Goal: Task Accomplishment & Management: Complete application form

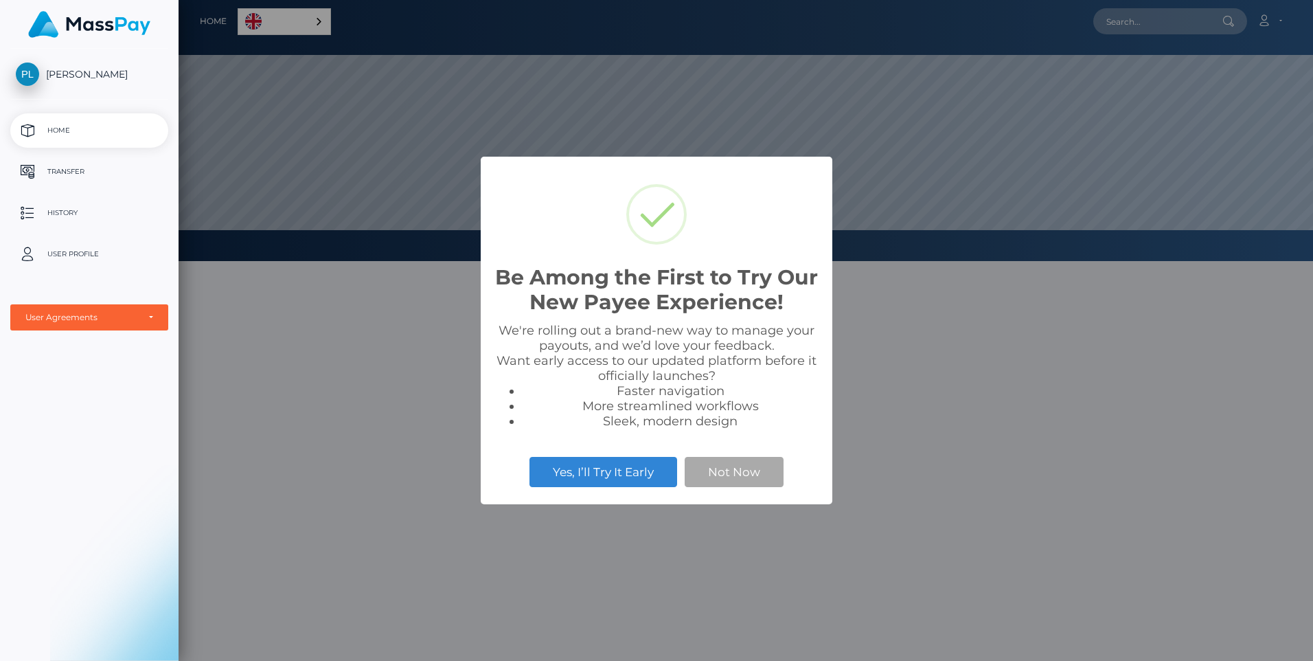
scroll to position [261, 1135]
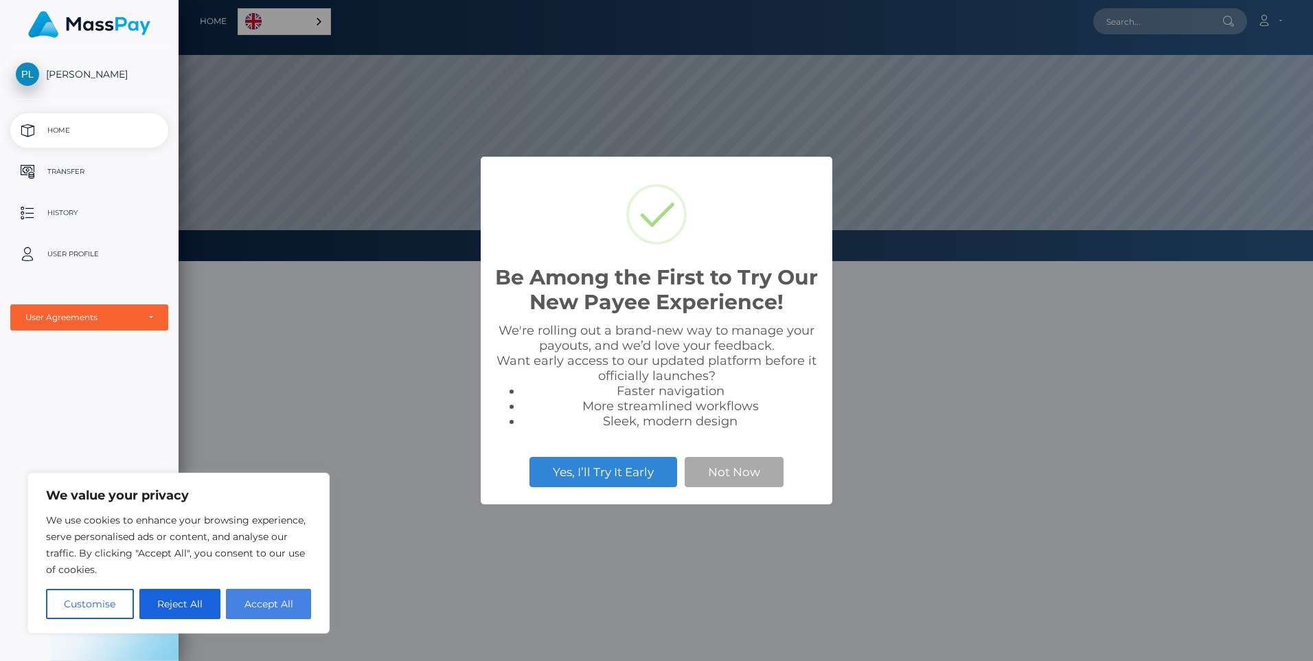
click at [251, 605] on button "Accept All" at bounding box center [268, 604] width 85 height 30
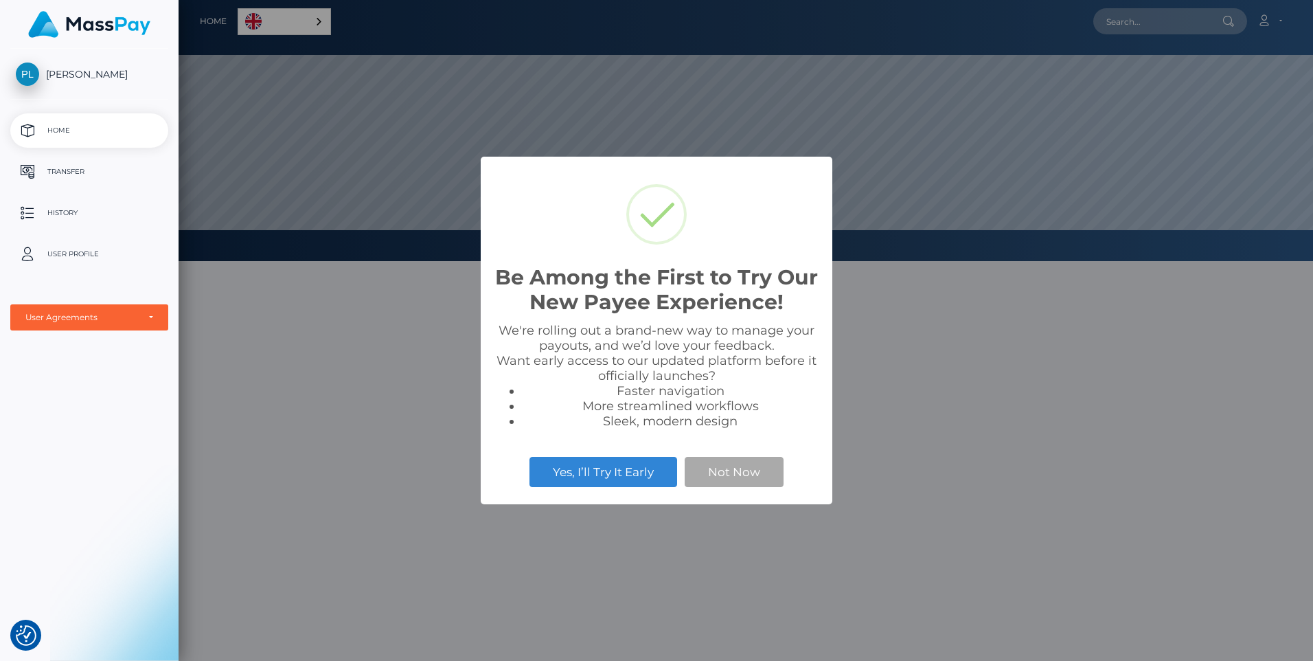
checkbox input "true"
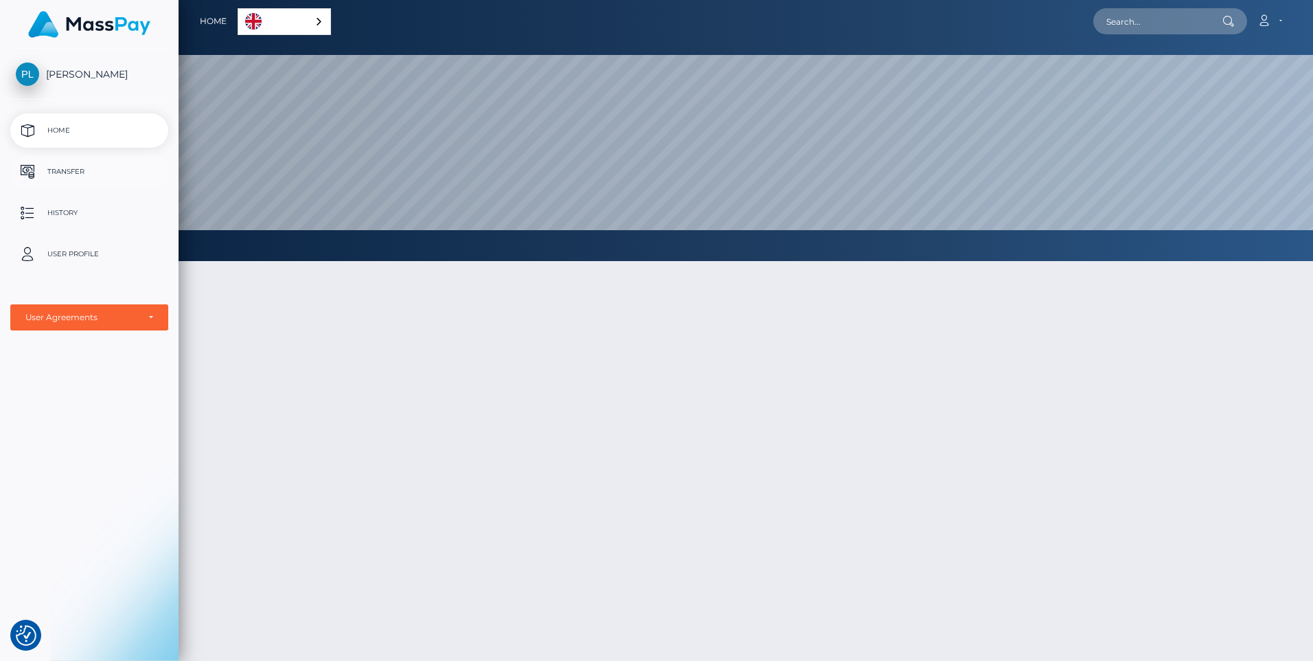
click at [77, 171] on p "Transfer" at bounding box center [89, 171] width 147 height 21
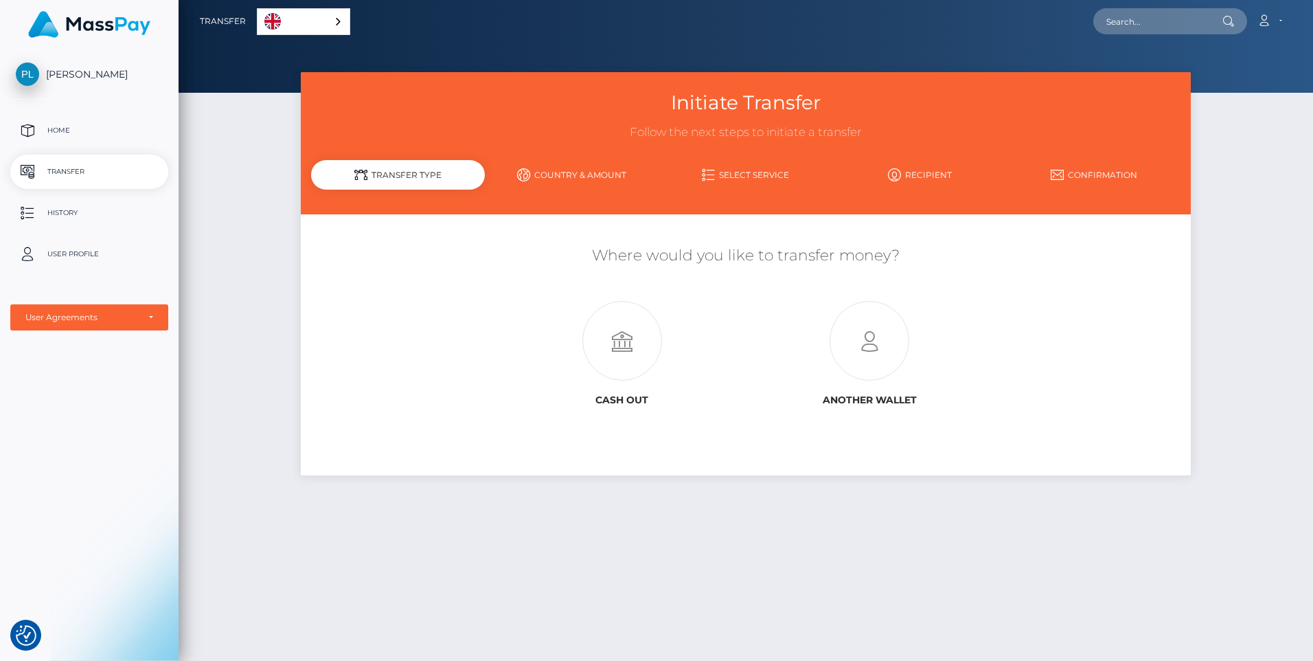
click at [740, 177] on link "Select Service" at bounding box center [746, 175] width 174 height 24
click at [856, 348] on icon at bounding box center [869, 342] width 247 height 80
click at [633, 355] on icon at bounding box center [622, 342] width 247 height 80
click at [69, 257] on p "User Profile" at bounding box center [89, 254] width 147 height 21
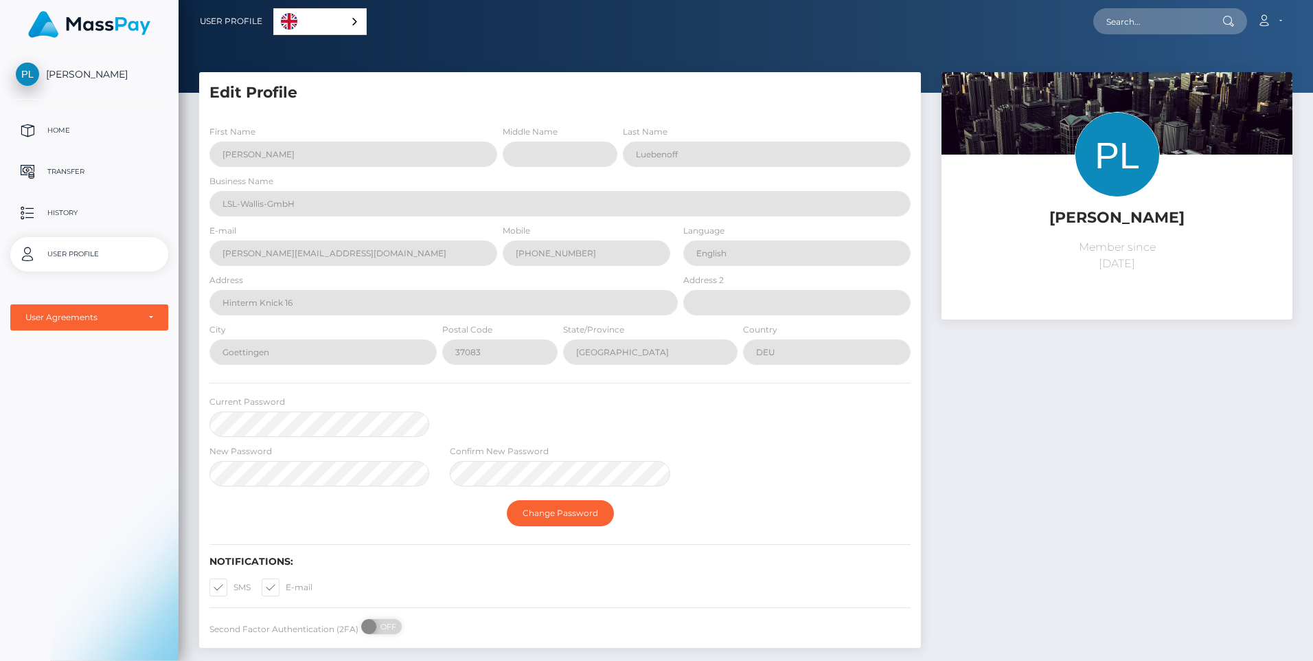
select select
click at [71, 76] on span "[PERSON_NAME]" at bounding box center [89, 74] width 158 height 12
click at [150, 322] on div "User Agreements" at bounding box center [89, 317] width 128 height 11
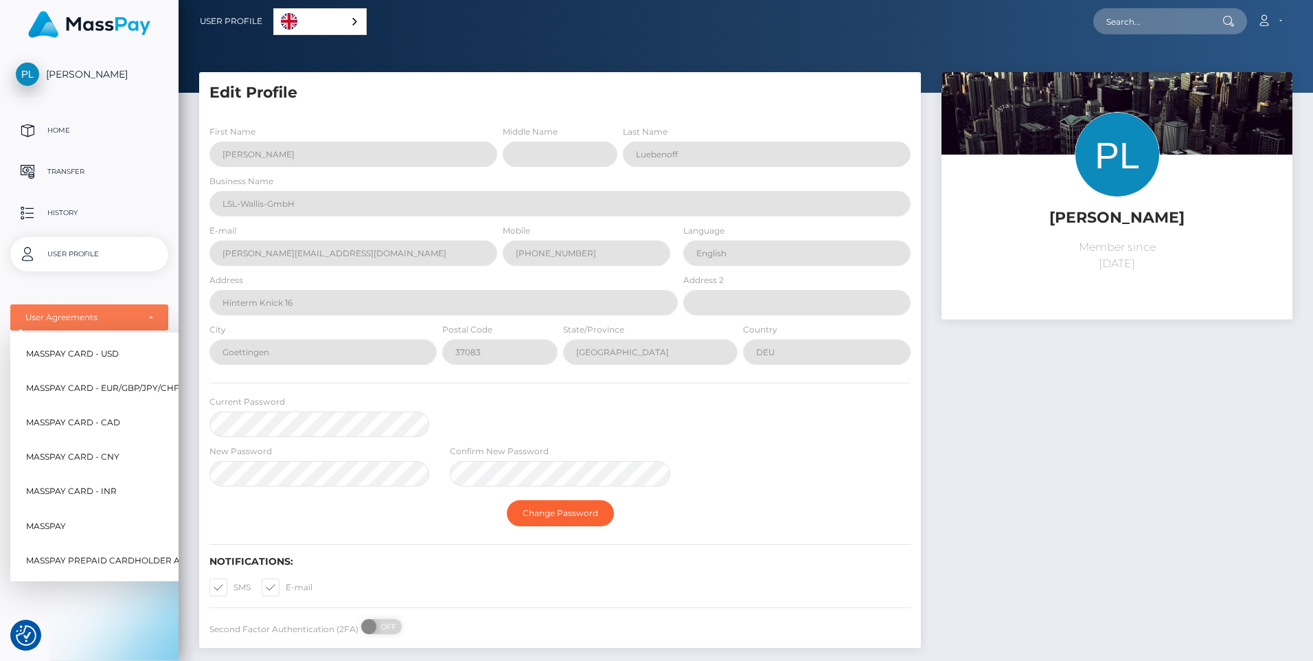
click at [43, 389] on span "MassPay Card - EUR/GBP/JPY/CHF/AUD" at bounding box center [113, 388] width 174 height 18
select select "2"
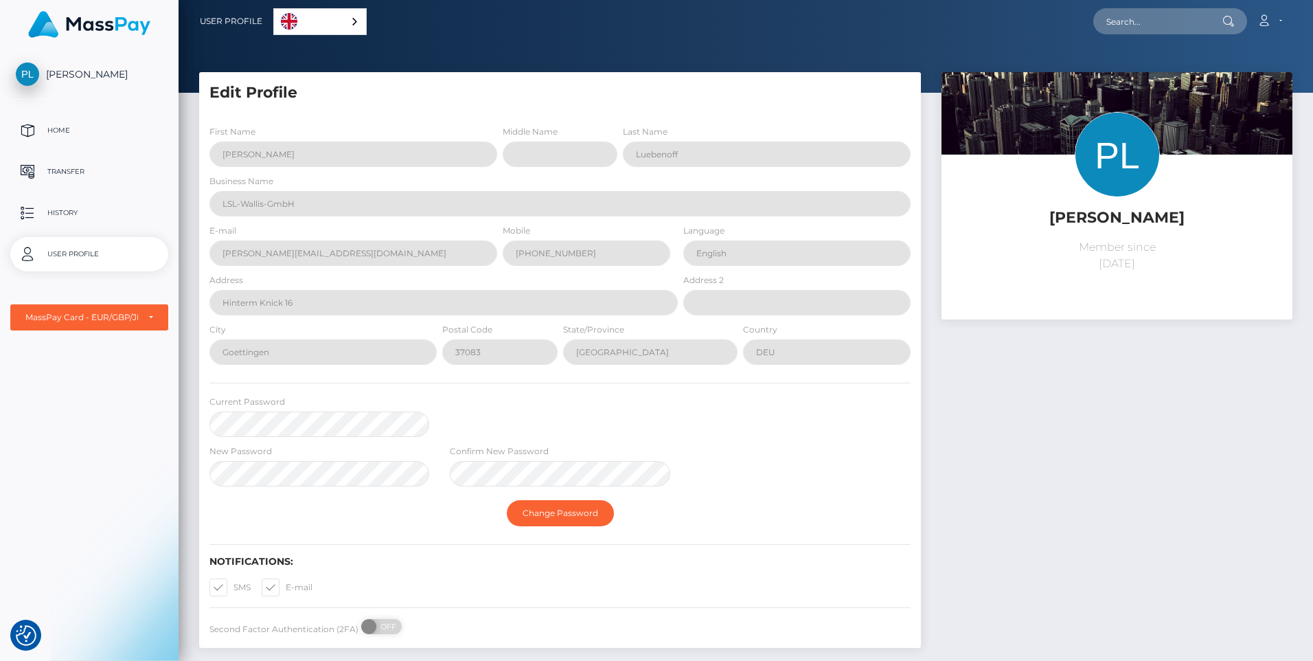
click at [80, 73] on span "[PERSON_NAME]" at bounding box center [89, 74] width 158 height 12
click at [65, 128] on p "Home" at bounding box center [89, 130] width 147 height 21
click at [63, 172] on p "Transfer" at bounding box center [89, 171] width 147 height 21
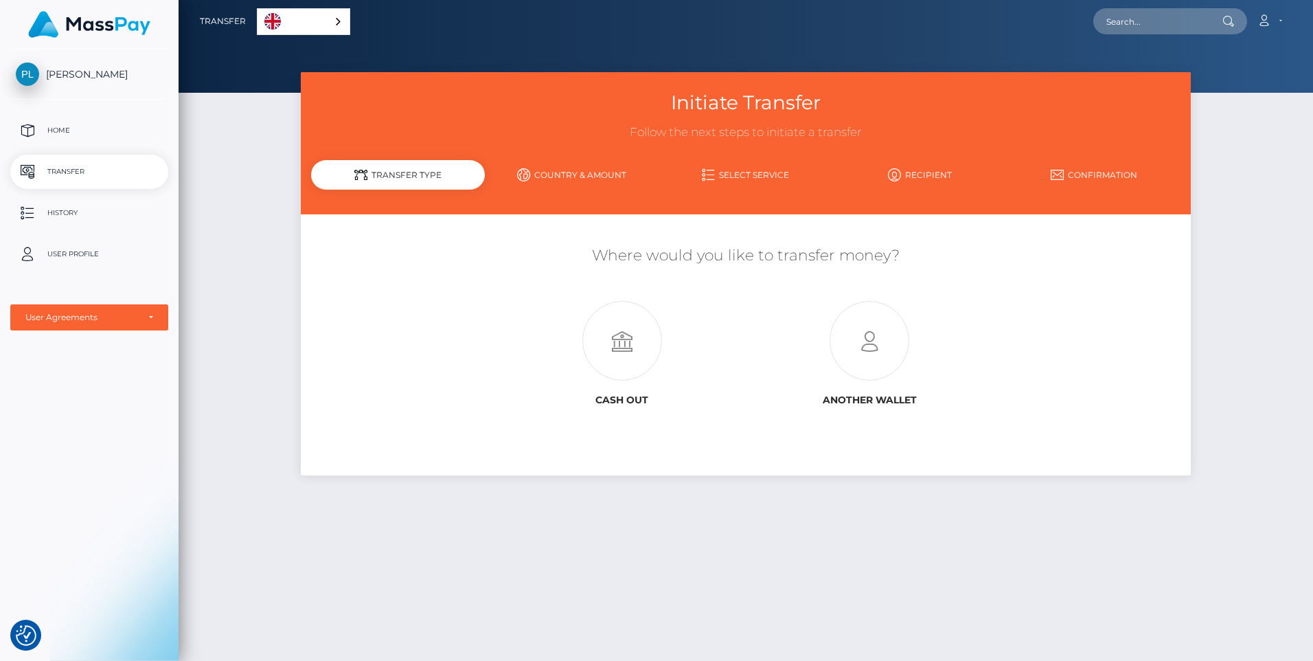
click at [566, 174] on link "Country & Amount" at bounding box center [572, 175] width 174 height 24
click at [616, 346] on icon at bounding box center [622, 342] width 247 height 80
